Goal: Task Accomplishment & Management: Manage account settings

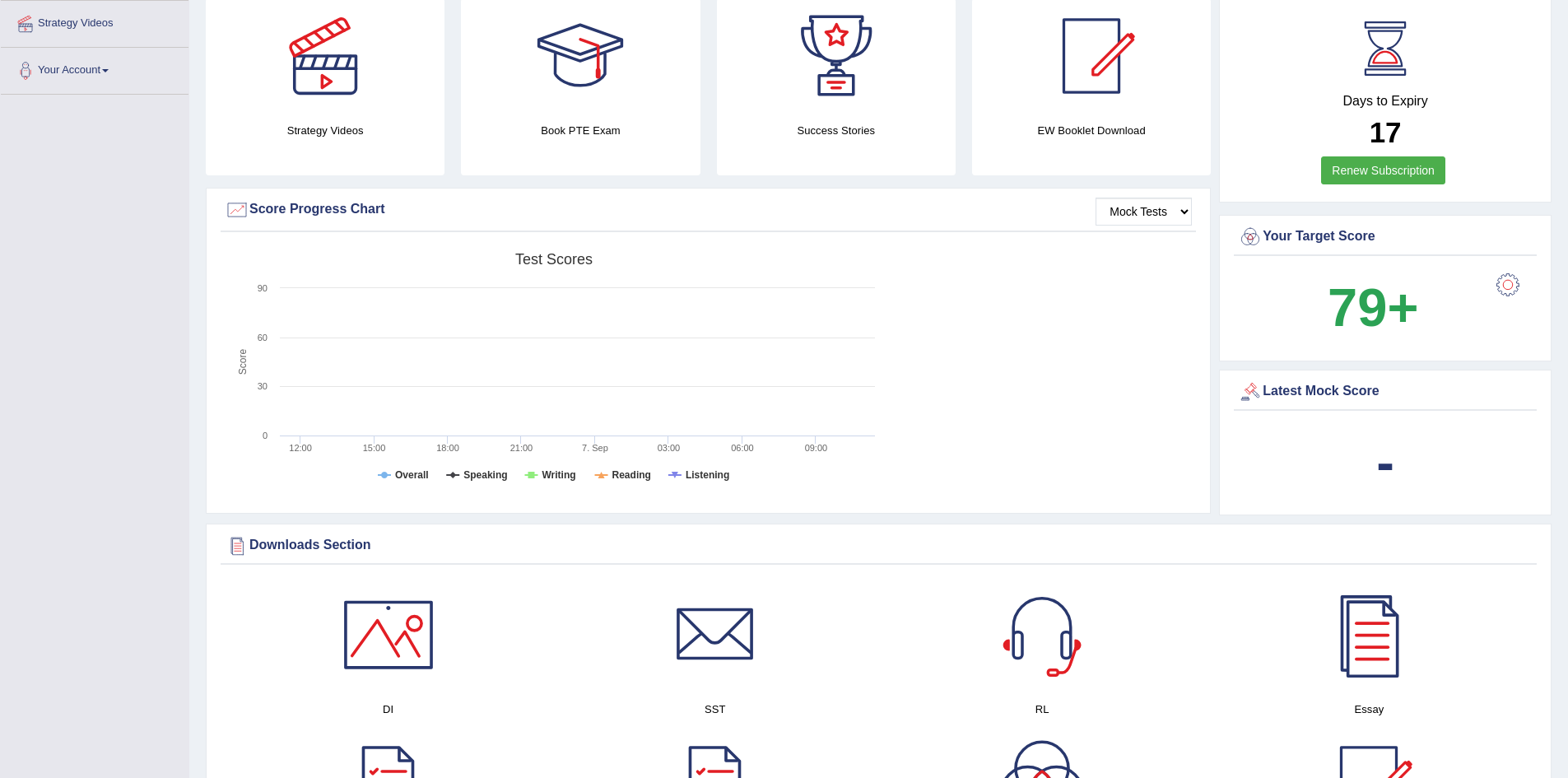
scroll to position [329, 0]
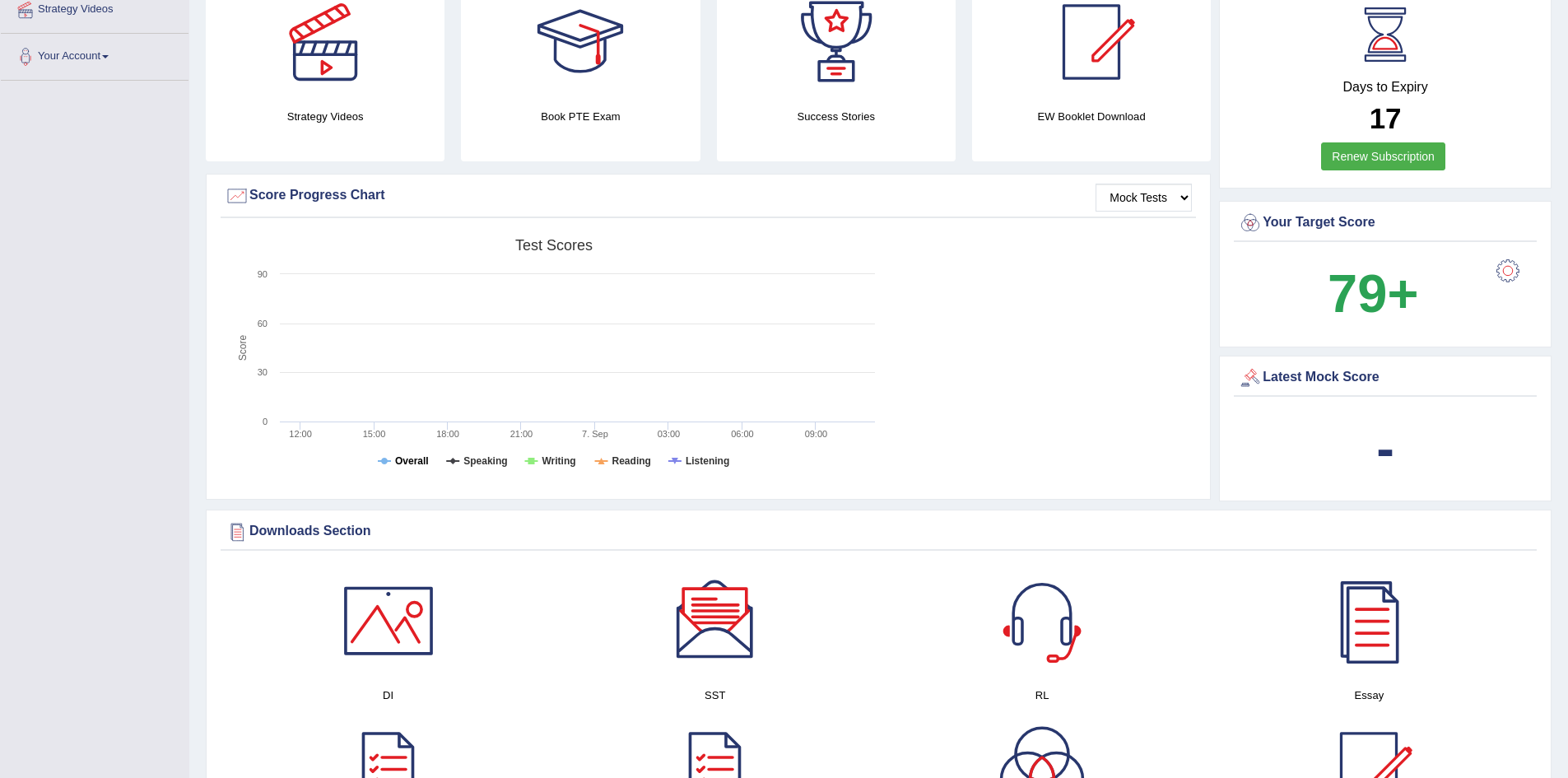
click at [405, 460] on tspan "Overall" at bounding box center [411, 461] width 34 height 12
click at [479, 461] on tspan "Speaking" at bounding box center [485, 461] width 43 height 12
click at [547, 455] on tspan "Writing" at bounding box center [558, 461] width 34 height 12
click at [629, 456] on tspan "Reading" at bounding box center [632, 461] width 38 height 12
click at [712, 455] on tspan "Listening" at bounding box center [707, 461] width 43 height 12
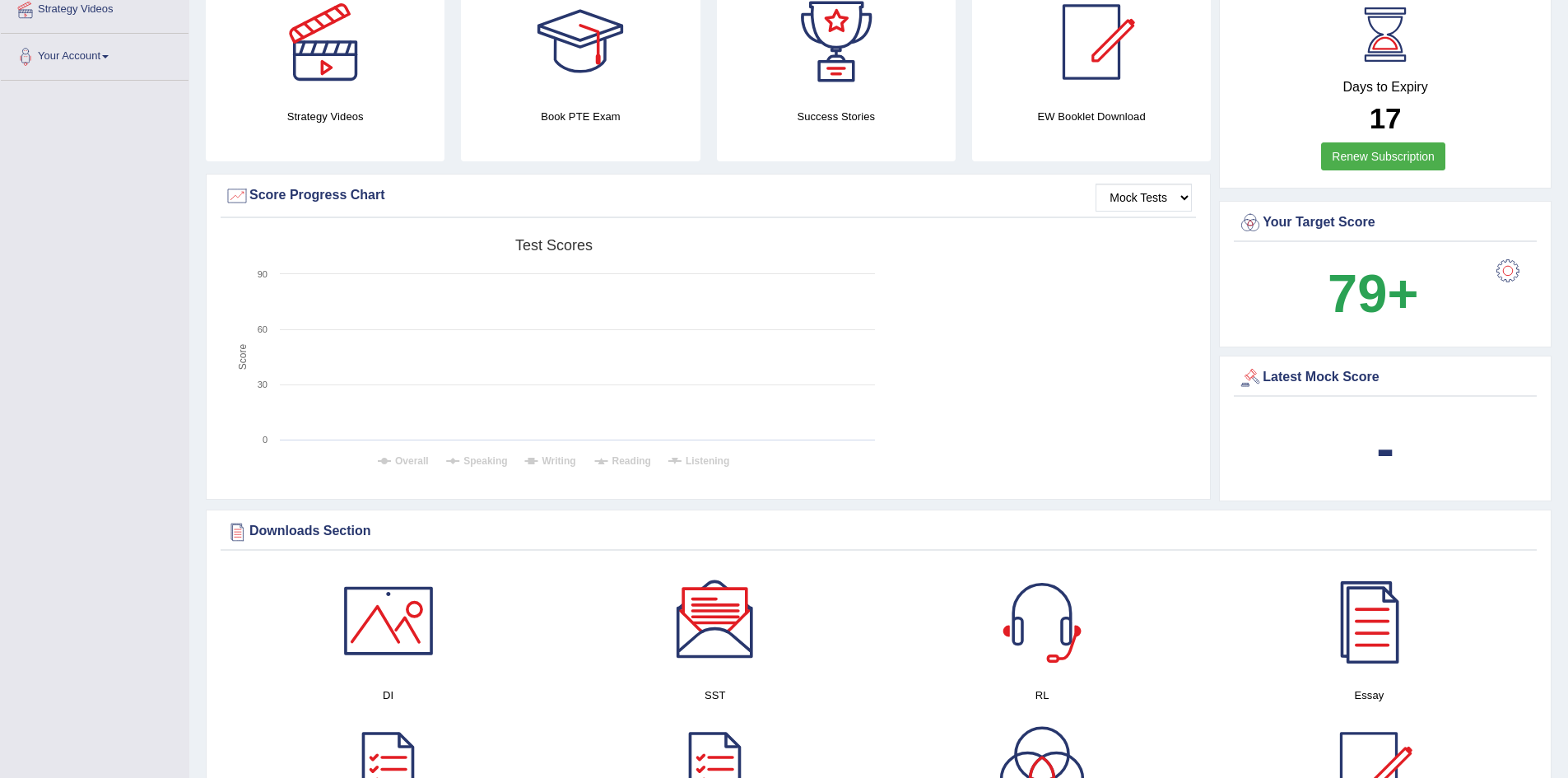
click at [291, 193] on div "Score Progress Chart" at bounding box center [709, 196] width 967 height 25
click at [232, 198] on div at bounding box center [237, 196] width 25 height 25
click at [553, 246] on tspan "Test scores" at bounding box center [554, 245] width 77 height 16
click at [1142, 191] on select "Mock Tests" at bounding box center [1144, 197] width 96 height 28
click at [1096, 184] on select "Mock Tests" at bounding box center [1144, 197] width 96 height 28
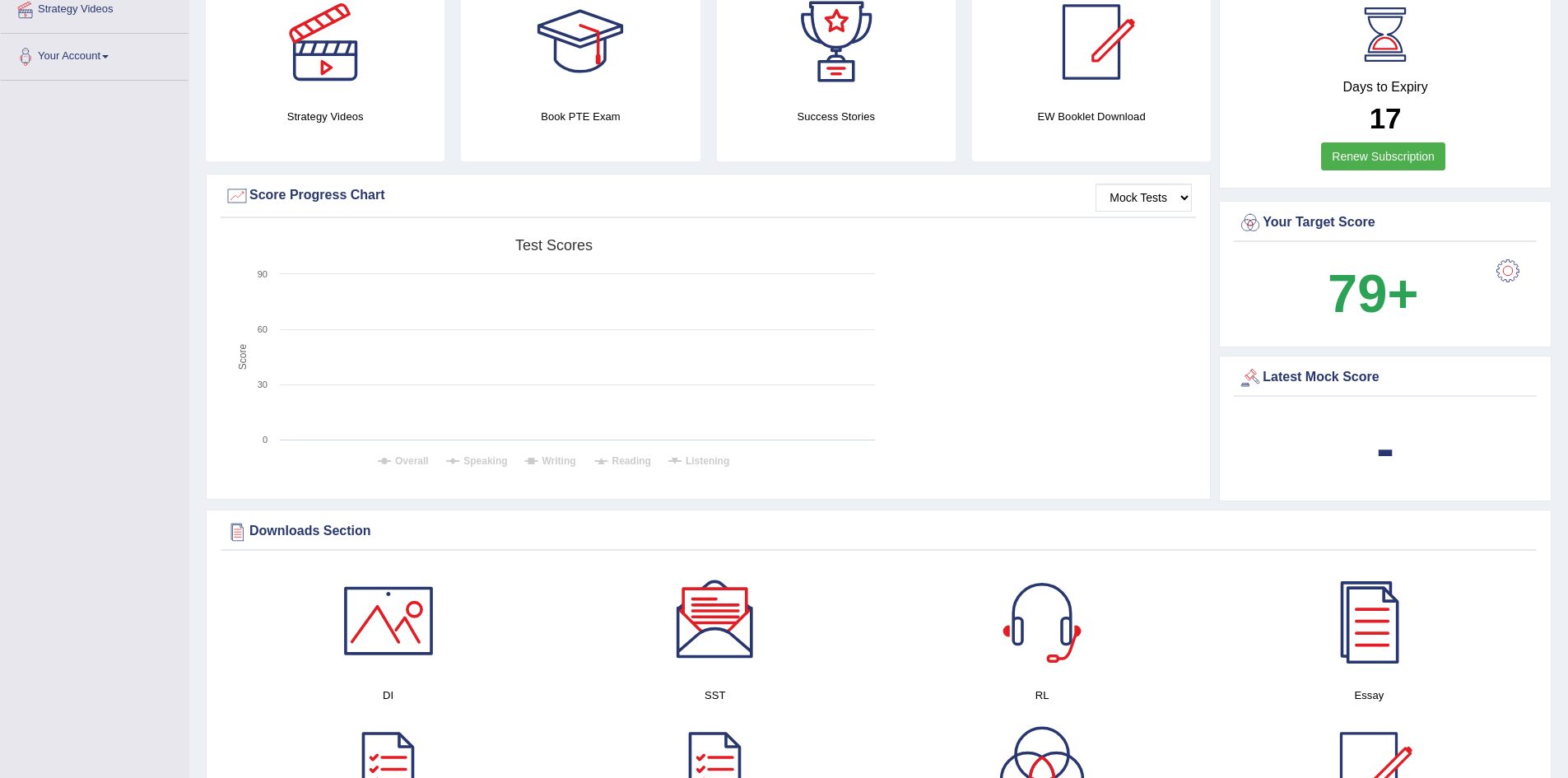
click at [1102, 241] on div "Created with Highcharts 7.1.2 Score Test scores Overall Speaking Writing Readin…" at bounding box center [708, 361] width 976 height 261
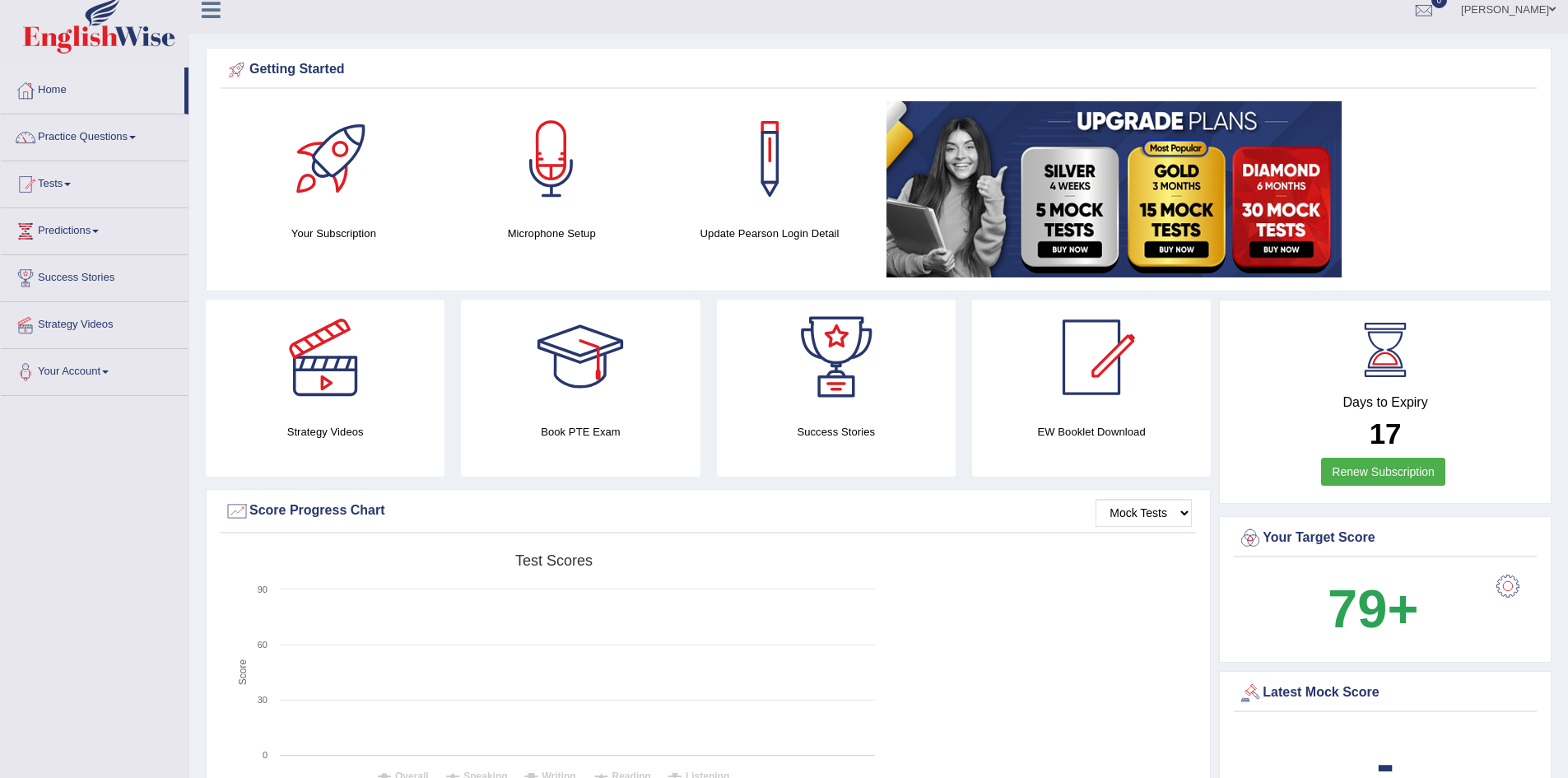
scroll to position [0, 0]
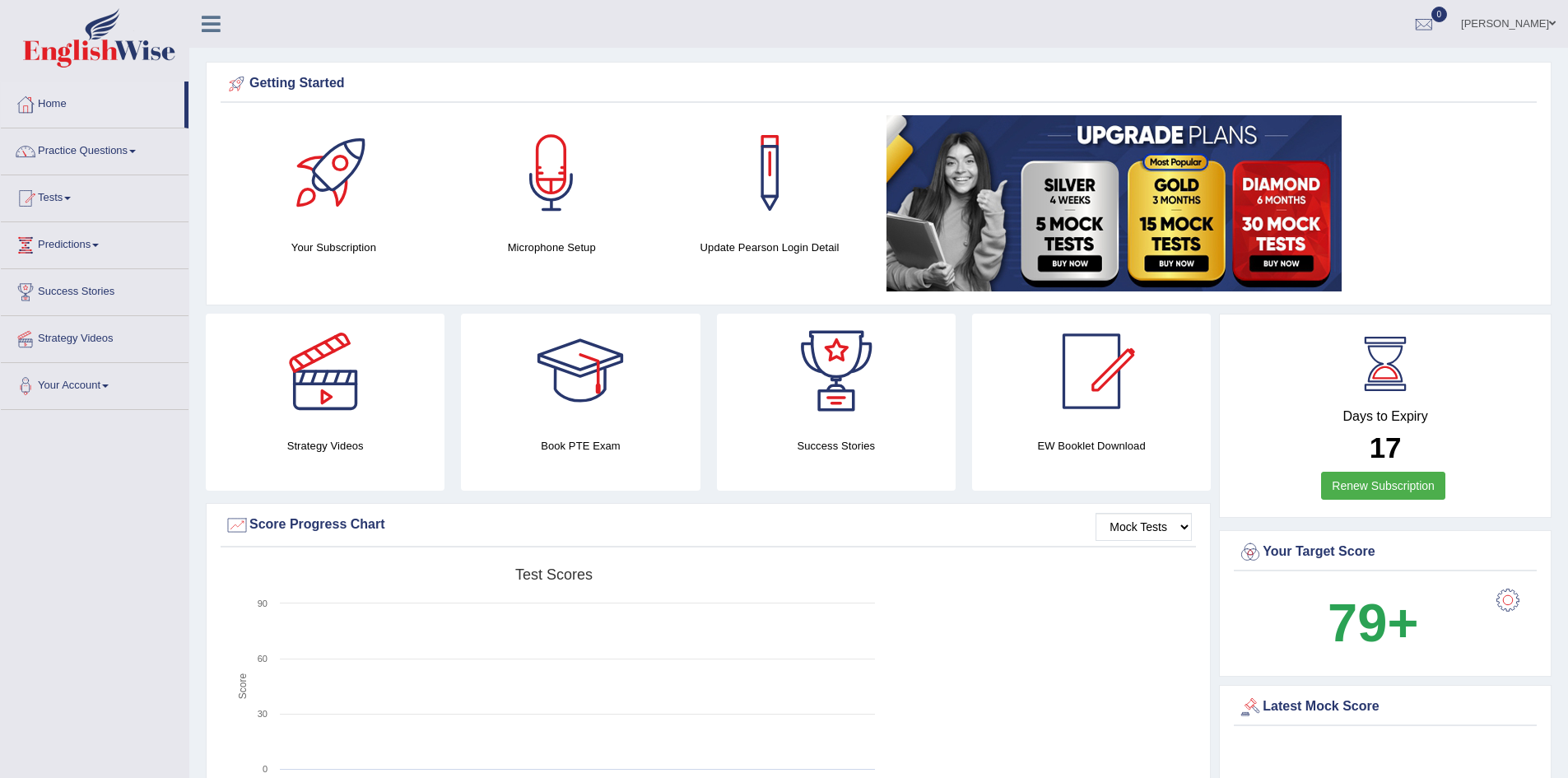
click at [1507, 19] on link "Sanjaykumar Dadhania" at bounding box center [1508, 21] width 119 height 43
click at [1441, 210] on link "Log out" at bounding box center [1477, 213] width 178 height 38
